Goal: Information Seeking & Learning: Learn about a topic

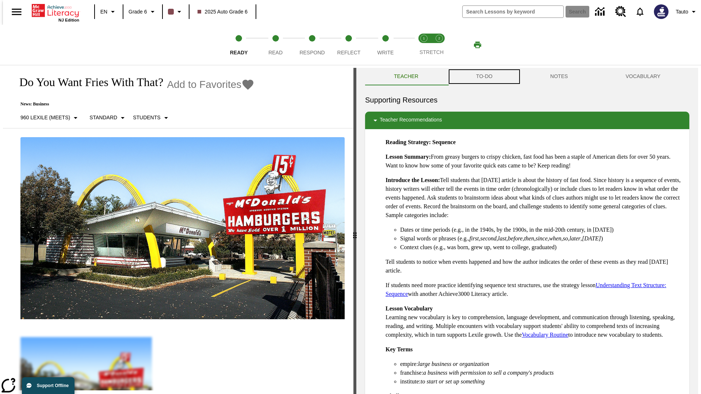
click at [484, 77] on button "TO-DO" at bounding box center [484, 77] width 74 height 18
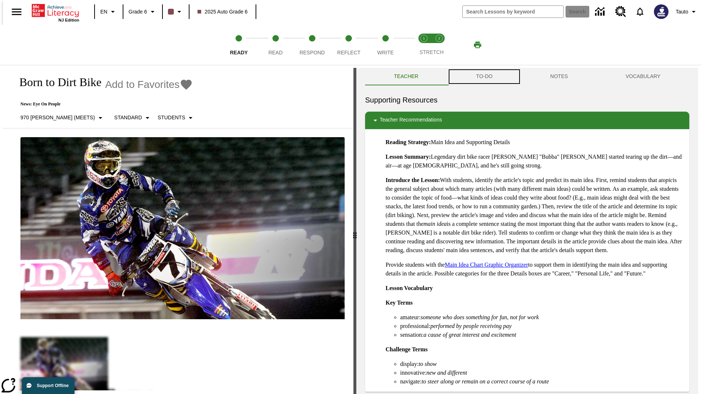
click at [484, 77] on button "TO-DO" at bounding box center [484, 77] width 74 height 18
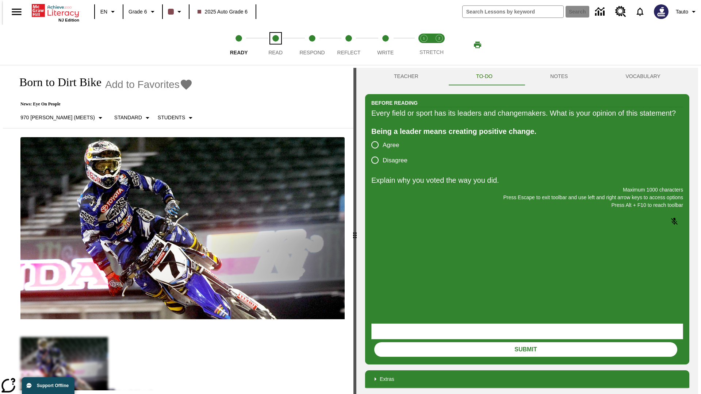
click at [275, 45] on span "Read" at bounding box center [275, 49] width 14 height 13
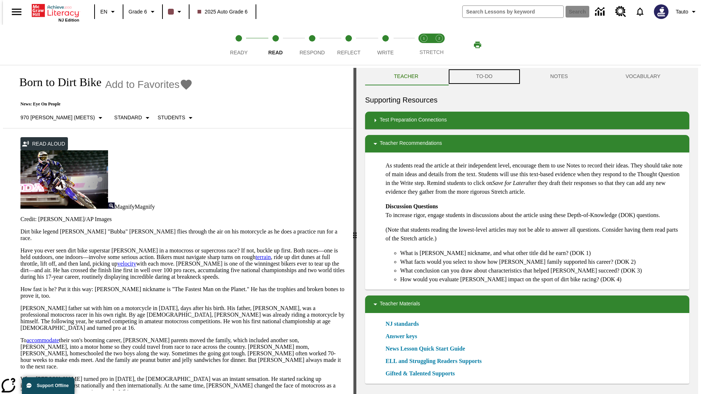
scroll to position [0, 0]
click at [484, 77] on button "TO-DO" at bounding box center [484, 77] width 74 height 18
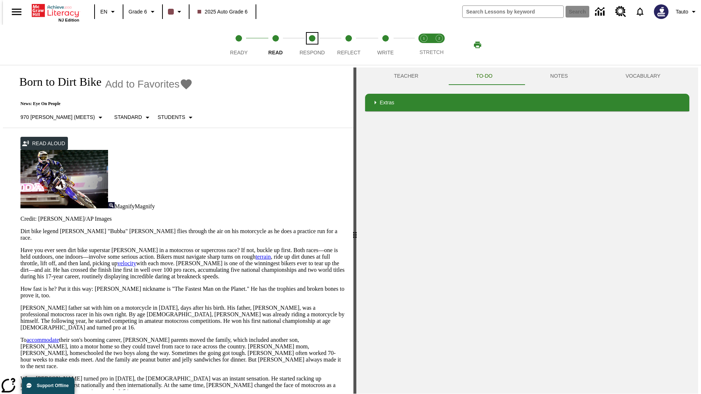
click at [312, 45] on span "Respond" at bounding box center [311, 49] width 25 height 13
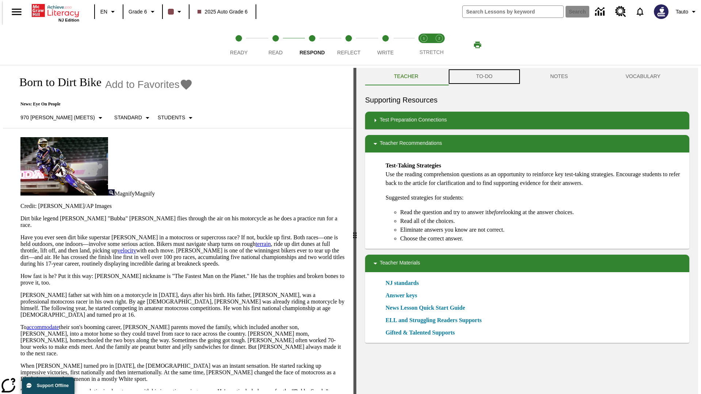
scroll to position [0, 0]
click at [484, 77] on button "TO-DO" at bounding box center [484, 77] width 74 height 18
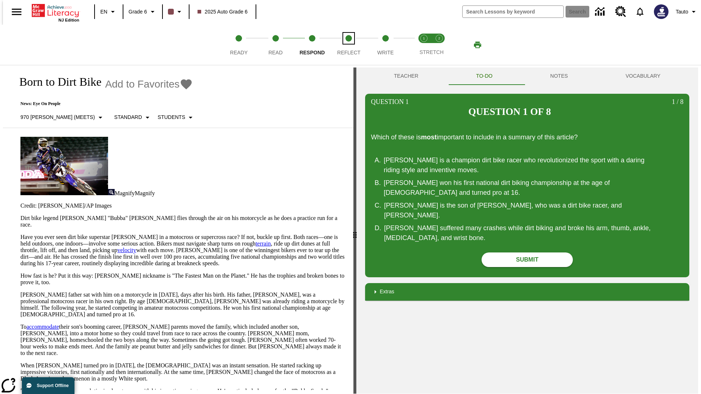
click at [349, 45] on span "Reflect" at bounding box center [348, 49] width 23 height 13
